Goal: Transaction & Acquisition: Purchase product/service

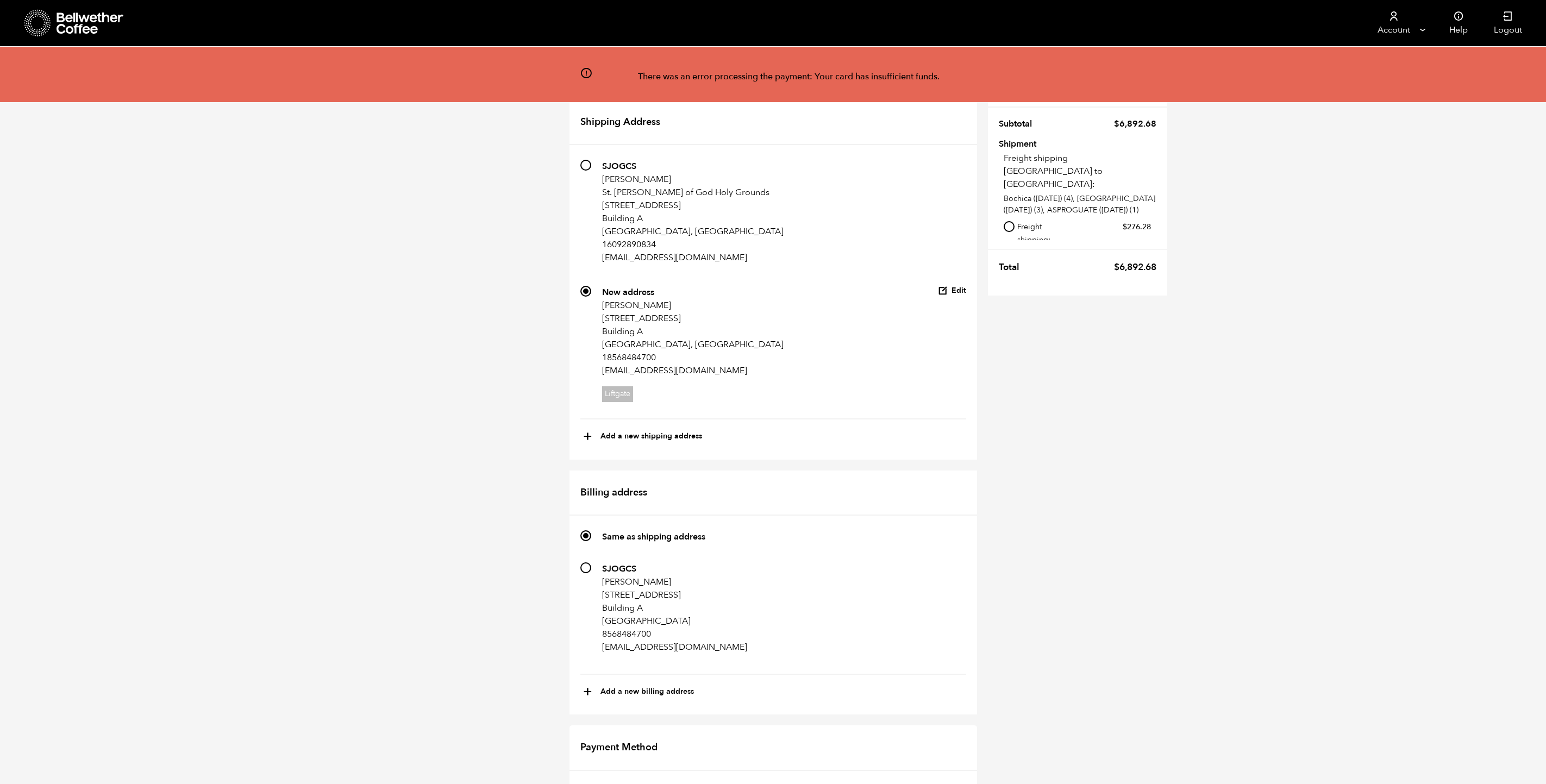
scroll to position [326, 0]
click at [448, 511] on div "Redeem a coupon code If you have a coupon code, please apply it below. Apply co…" at bounding box center [773, 754] width 1546 height 1416
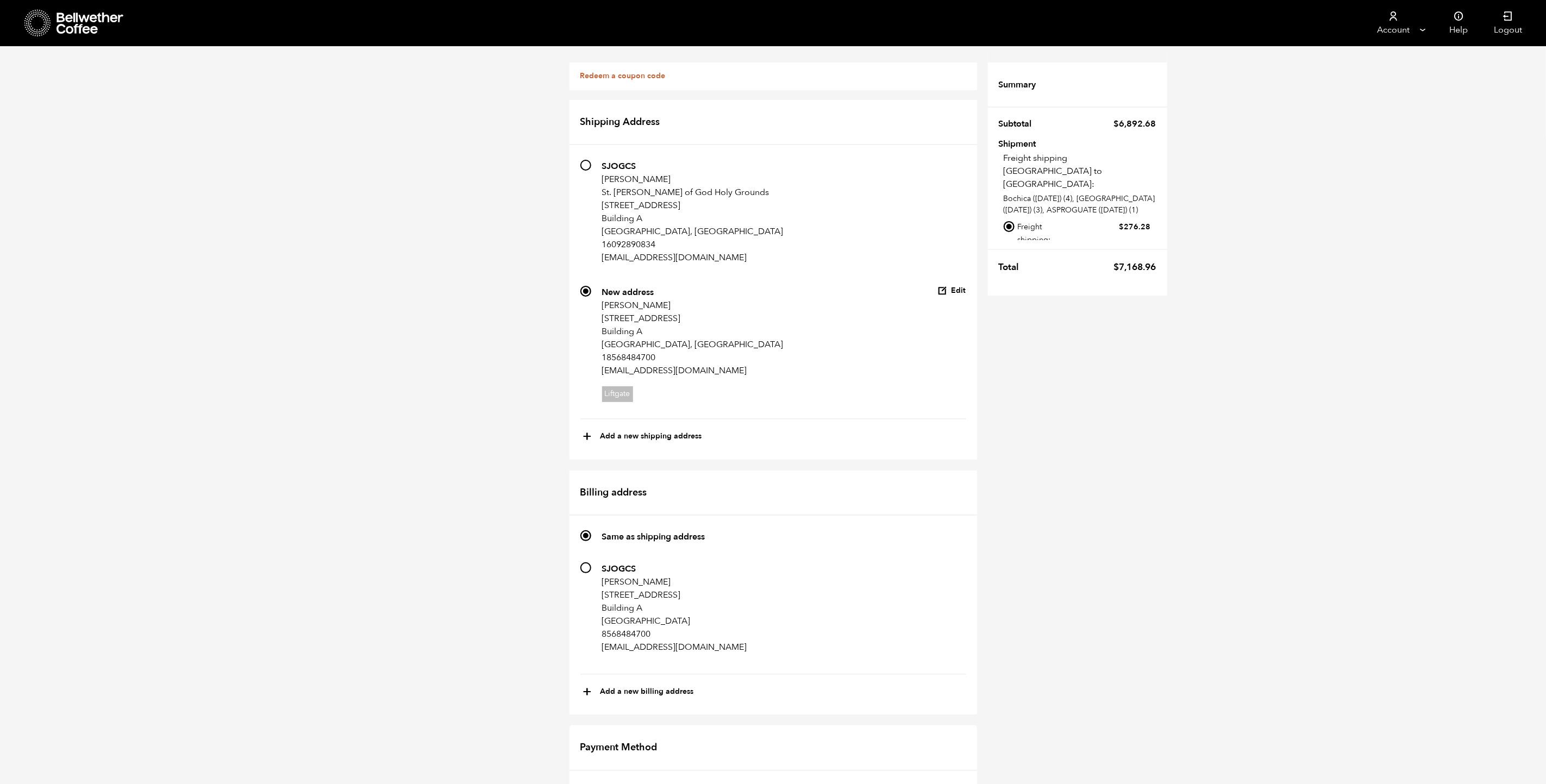
scroll to position [163, 0]
click at [597, 563] on label "182 SJOGCS Cathleen Scanlon 1147 Delsea Dr Building A Westville, NJ 08093 85684…" at bounding box center [664, 613] width 167 height 100
click at [591, 563] on input "182 SJOGCS Cathleen Scanlon 1147 Delsea Dr Building A Westville, NJ 08093 85684…" at bounding box center [586, 568] width 11 height 11
radio input "true"
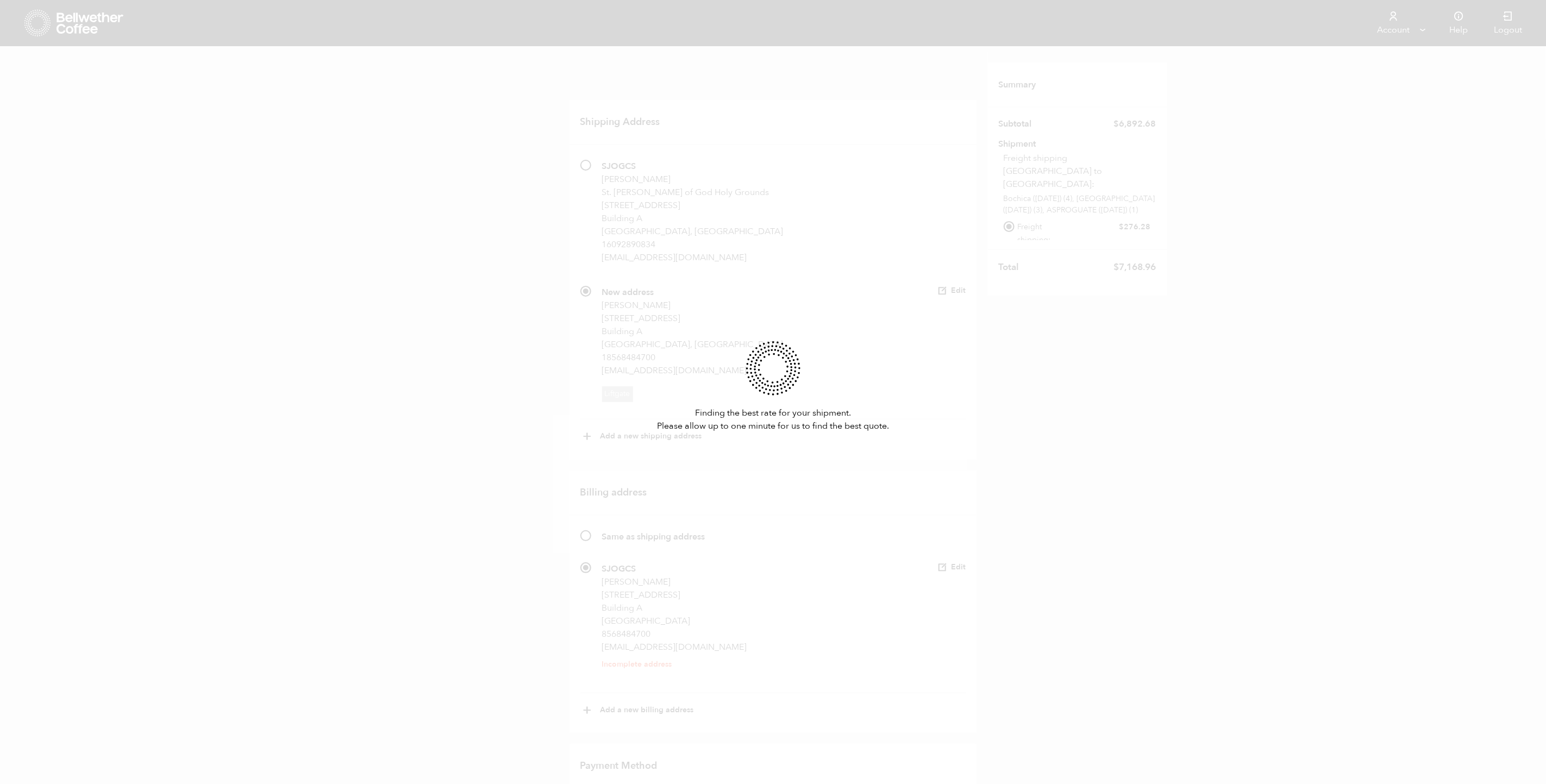
click at [401, 394] on div "Finding the best rate for your shipment. Please allow up to one minute for us t…" at bounding box center [773, 392] width 1546 height 784
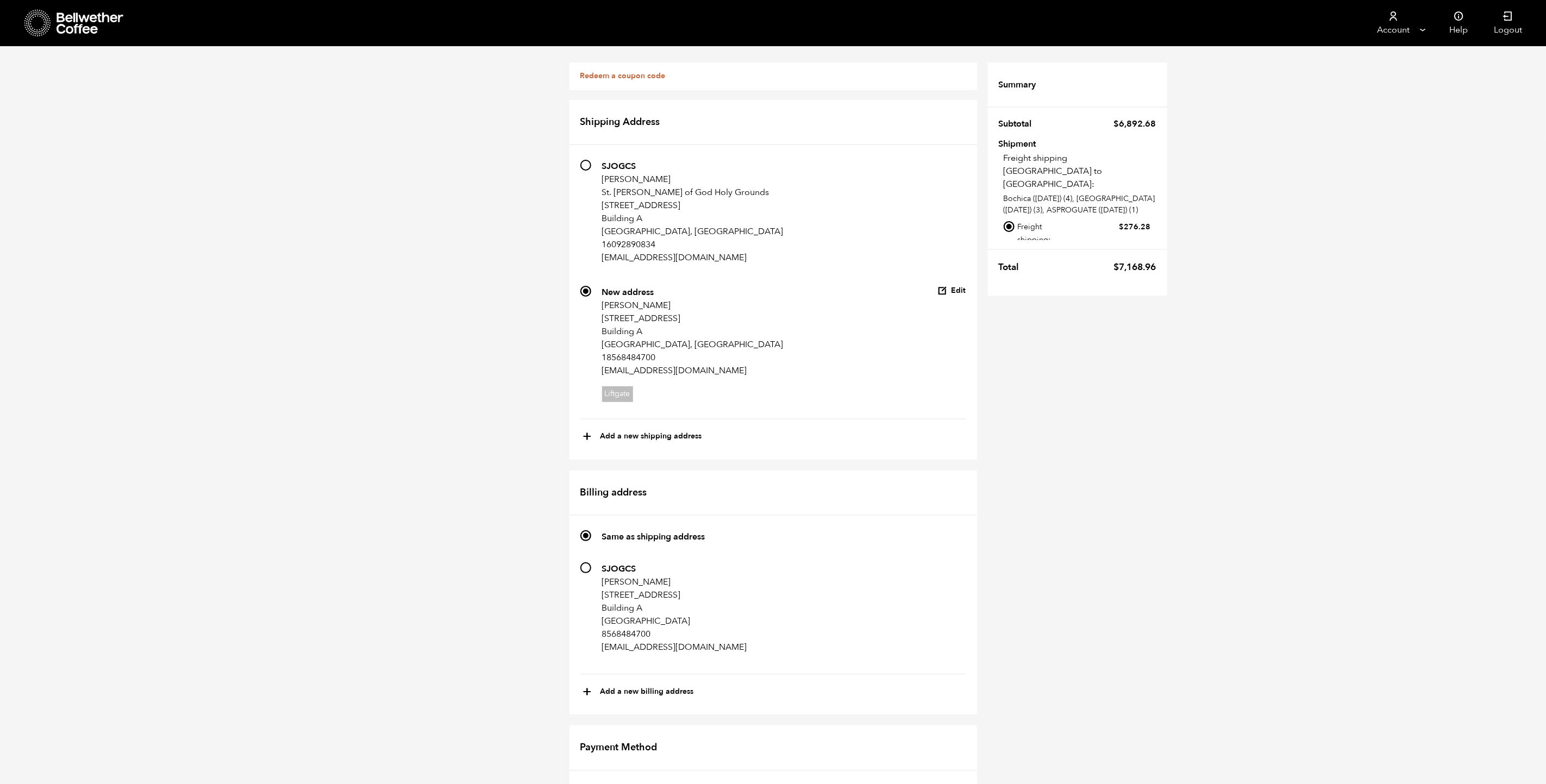
scroll to position [534, 0]
click at [1007, 255] on input "Local pickup - [GEOGRAPHIC_DATA], [GEOGRAPHIC_DATA]" at bounding box center [1009, 261] width 11 height 11
radio input "true"
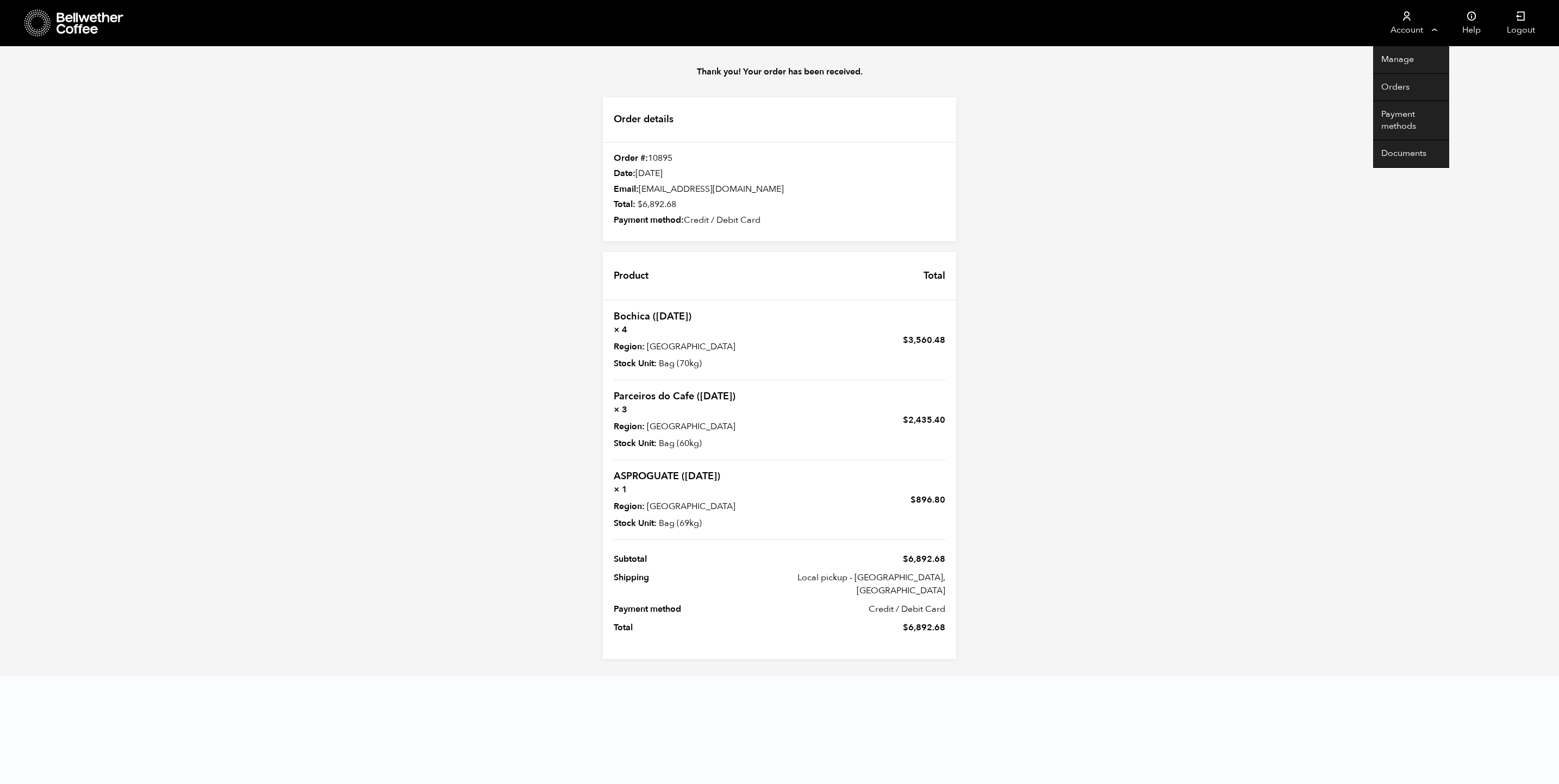
click at [1412, 24] on link "Account" at bounding box center [1406, 23] width 67 height 46
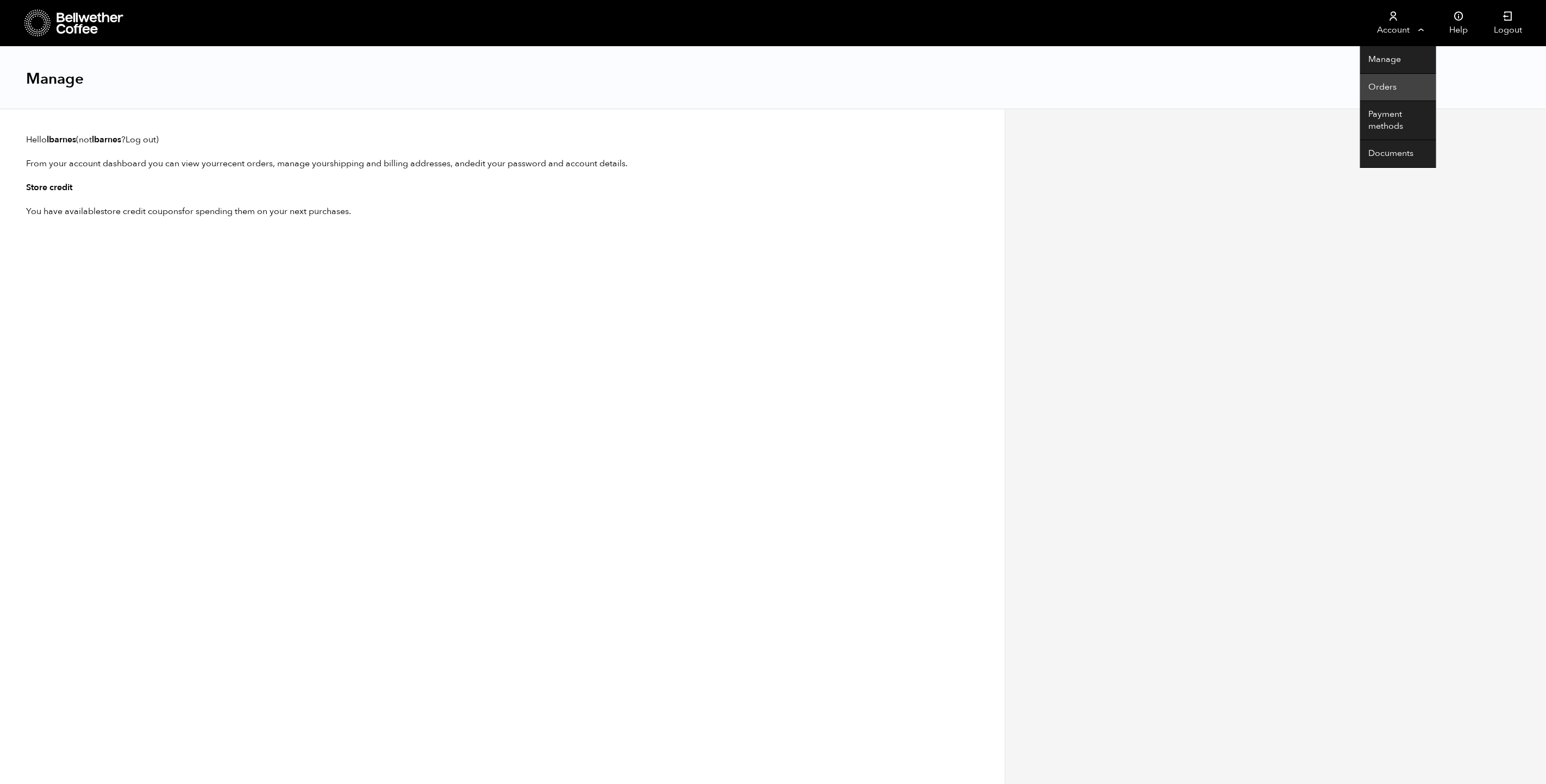
click at [1384, 88] on link "Orders" at bounding box center [1398, 88] width 76 height 28
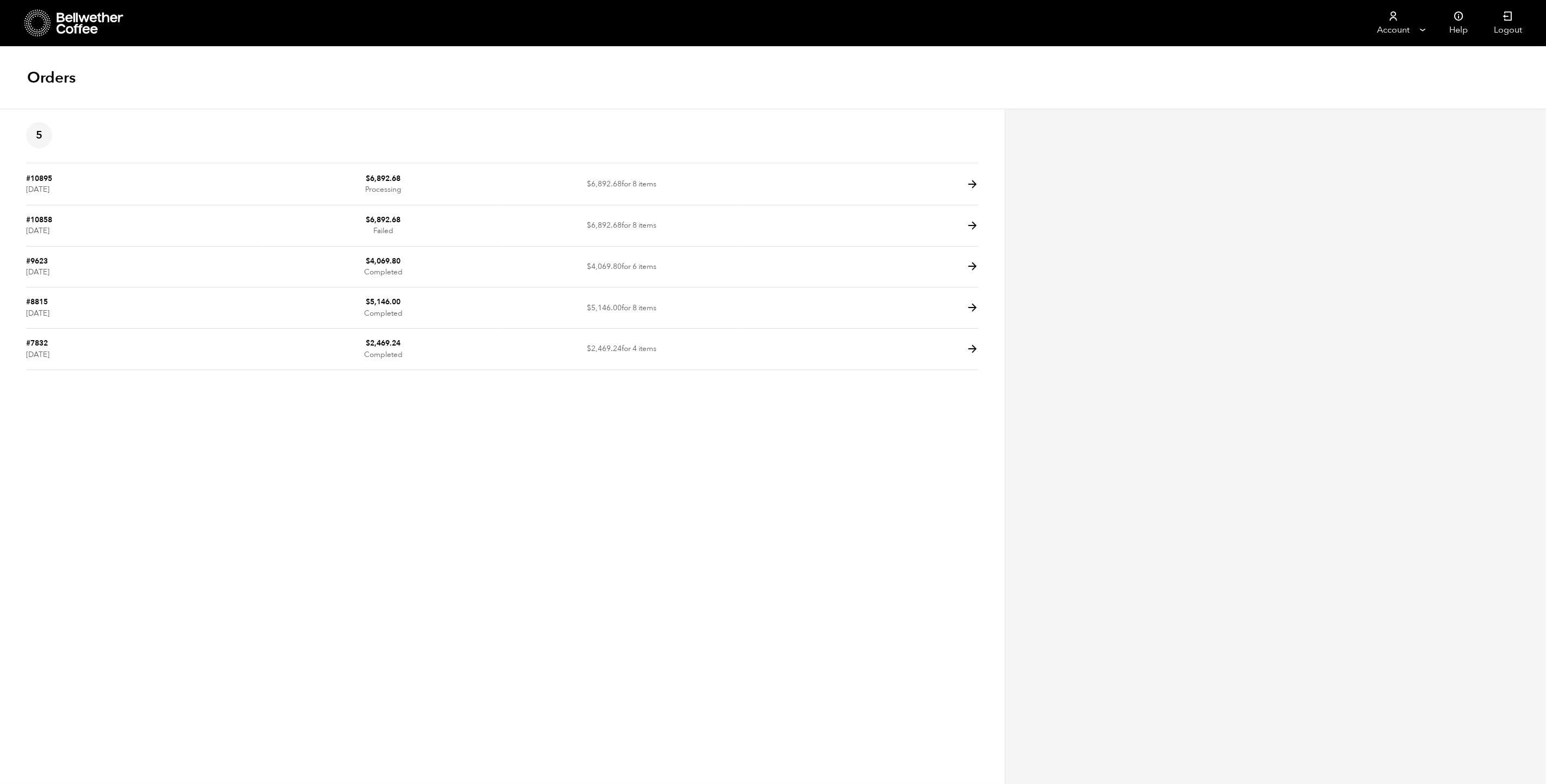
drag, startPoint x: 974, startPoint y: 93, endPoint x: 1199, endPoint y: 141, distance: 230.1
click at [1199, 141] on div at bounding box center [1276, 446] width 542 height 675
click at [539, 184] on td "$ 6,892.68 for 8 items" at bounding box center [621, 185] width 238 height 41
click at [974, 186] on icon at bounding box center [972, 185] width 13 height 13
click at [972, 186] on icon at bounding box center [972, 185] width 13 height 13
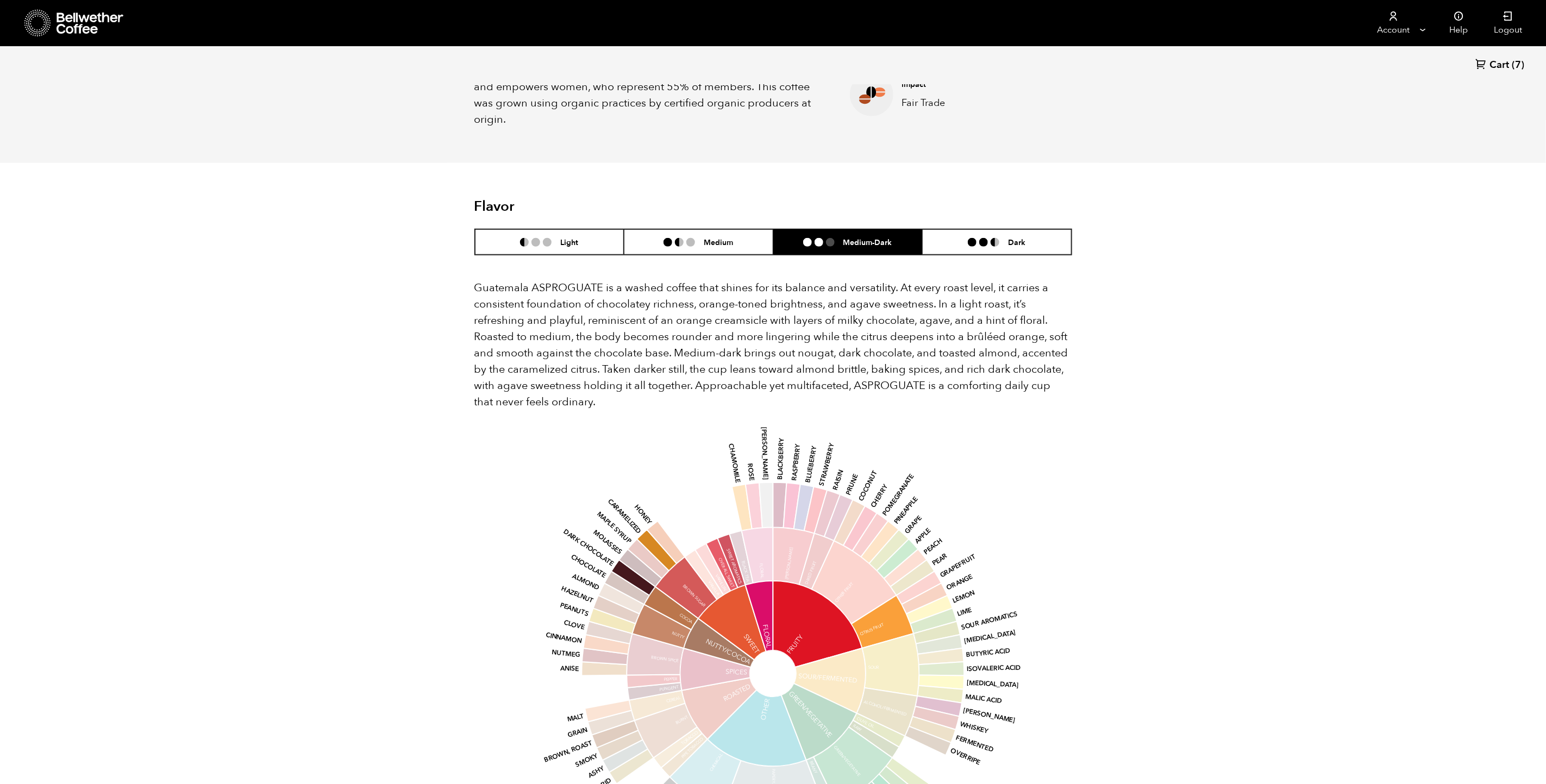
scroll to position [472, 579]
